Goal: Transaction & Acquisition: Purchase product/service

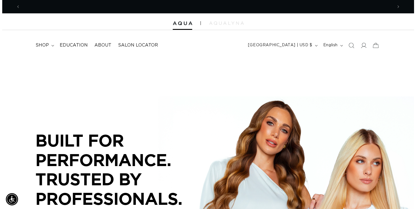
scroll to position [0, 368]
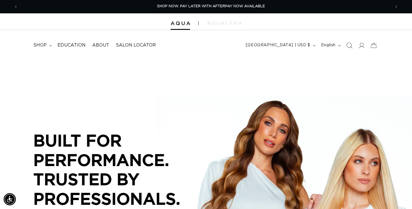
click at [346, 48] on icon "Search" at bounding box center [349, 45] width 6 height 6
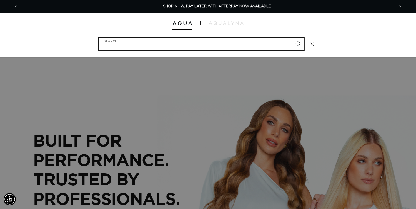
scroll to position [0, 372]
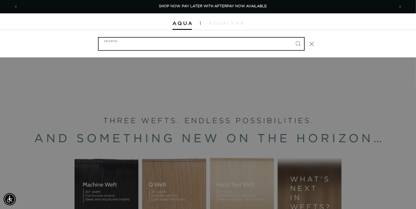
click at [235, 47] on input "Search" at bounding box center [202, 44] width 206 height 13
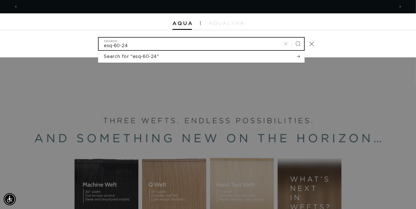
scroll to position [0, 744]
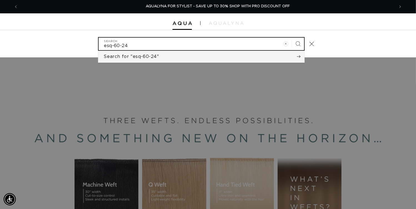
type input "esq-60-24"
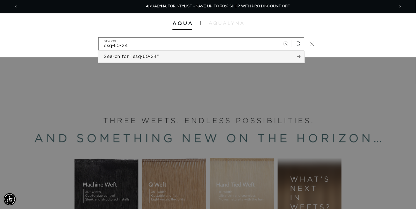
click at [129, 59] on span "Search for "esq-60-24"" at bounding box center [131, 56] width 55 height 6
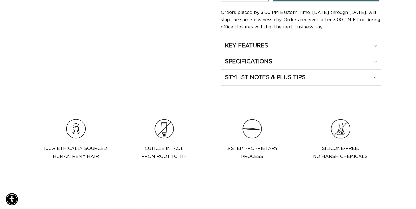
scroll to position [0, 736]
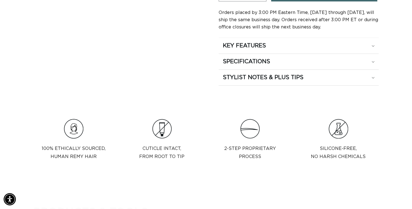
type input "2"
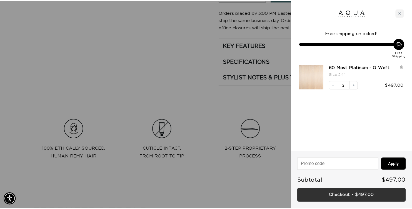
scroll to position [0, 744]
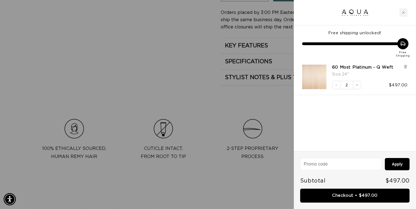
click at [78, 171] on div at bounding box center [208, 104] width 416 height 209
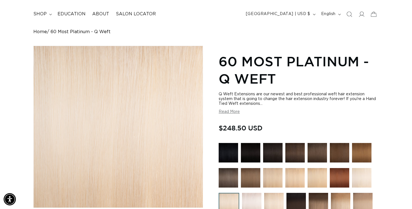
scroll to position [0, 0]
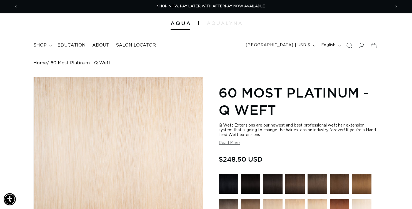
click at [346, 48] on icon "Search" at bounding box center [349, 45] width 6 height 6
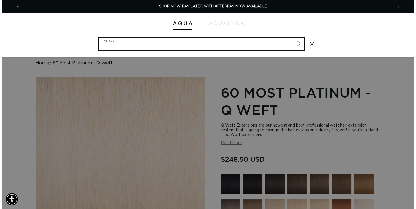
scroll to position [0, 372]
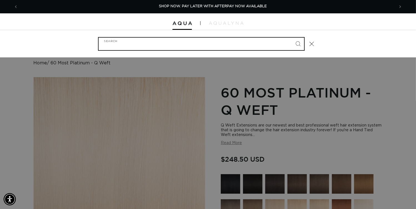
click at [118, 43] on input "Search" at bounding box center [202, 44] width 206 height 13
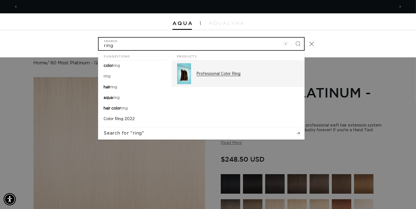
scroll to position [0, 0]
type input "ring"
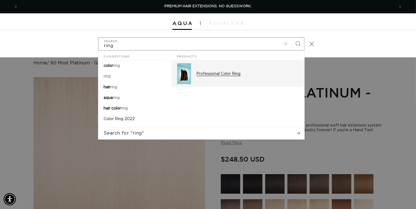
click at [177, 84] on img "Search" at bounding box center [184, 73] width 14 height 21
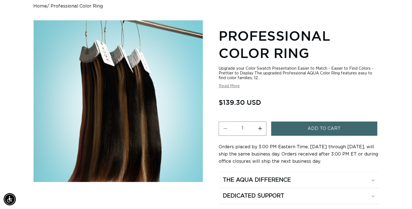
scroll to position [111, 0]
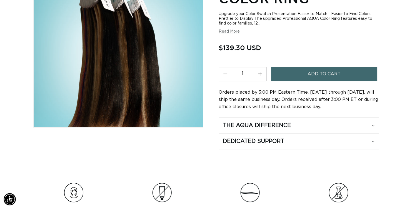
click at [307, 81] on button "Add to cart" at bounding box center [324, 74] width 106 height 14
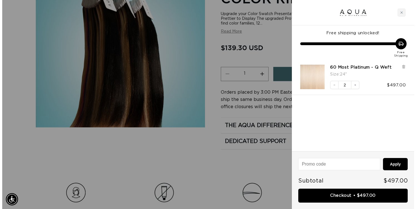
scroll to position [0, 372]
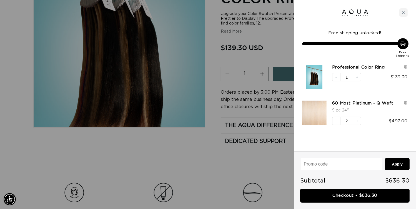
click at [312, 166] on input at bounding box center [341, 164] width 81 height 12
type input "eiss"
click at [396, 167] on button "Apply" at bounding box center [397, 164] width 25 height 12
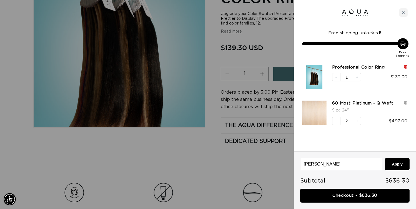
click at [404, 68] on icon at bounding box center [406, 67] width 4 height 4
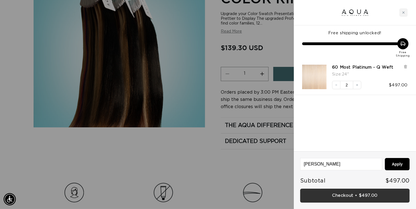
click at [354, 195] on link "Checkout • $497.00" at bounding box center [356, 195] width 110 height 14
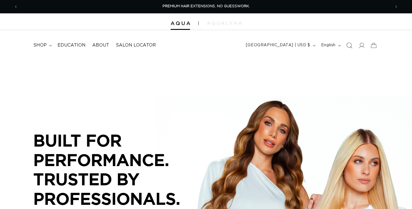
click at [346, 48] on icon "Search" at bounding box center [349, 45] width 6 height 6
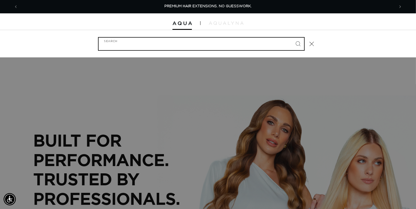
click at [140, 47] on input "Search" at bounding box center [202, 44] width 206 height 13
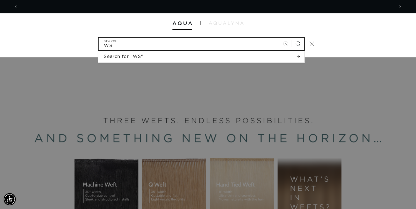
scroll to position [0, 744]
type input "W"
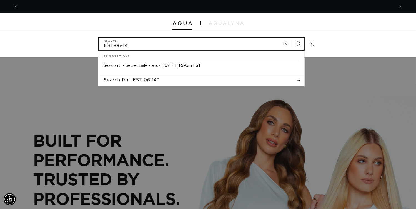
scroll to position [0, 372]
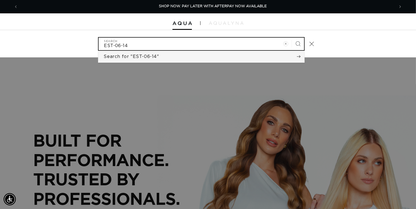
type input "EST-06-14"
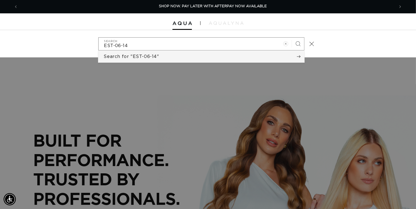
click at [135, 59] on span "Search for "EST-06-14"" at bounding box center [131, 56] width 55 height 6
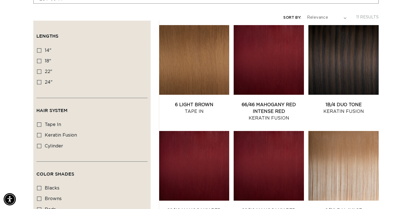
scroll to position [111, 0]
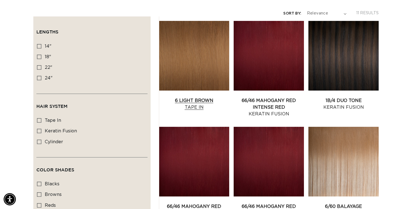
click at [220, 97] on link "6 Light Brown Tape In" at bounding box center [194, 103] width 70 height 13
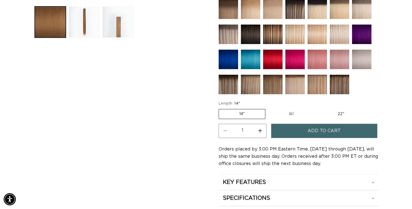
scroll to position [0, 368]
click at [266, 138] on button "Increase quantity for 6 Light Brown - Tape In" at bounding box center [260, 130] width 13 height 14
type input "3"
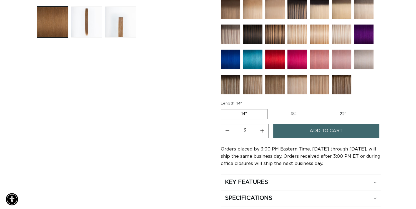
scroll to position [0, 736]
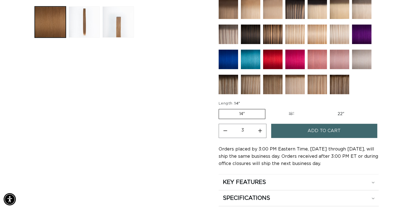
click at [324, 138] on span "Add to cart" at bounding box center [324, 130] width 33 height 14
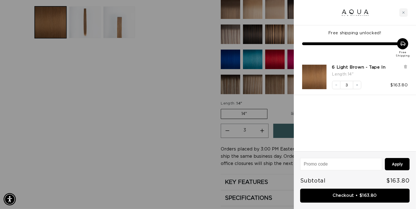
scroll to position [0, 744]
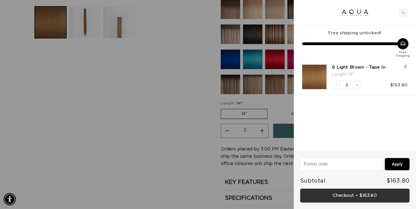
click at [324, 194] on link "Checkout • $163.80" at bounding box center [356, 195] width 110 height 14
